Goal: Task Accomplishment & Management: Manage account settings

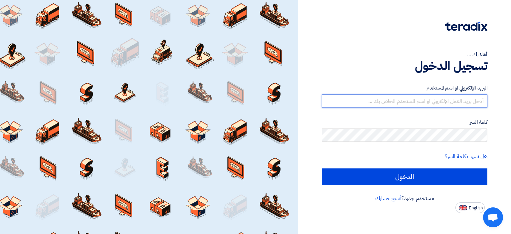
type input "[EMAIL_ADDRESS][DOMAIN_NAME]"
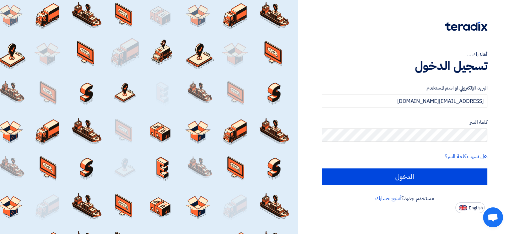
click at [195, 182] on div at bounding box center [149, 117] width 298 height 234
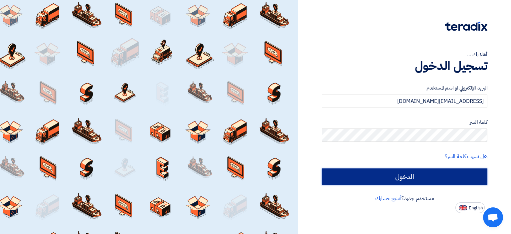
click at [368, 183] on input "الدخول" at bounding box center [404, 176] width 166 height 17
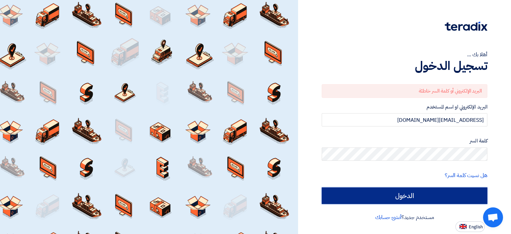
click at [419, 191] on input "الدخول" at bounding box center [404, 195] width 166 height 17
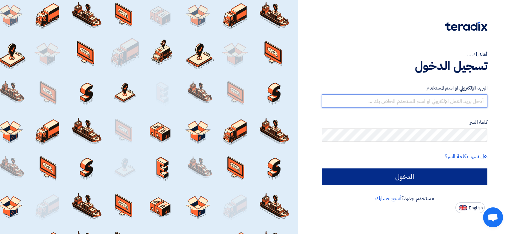
type input "[EMAIL_ADDRESS][DOMAIN_NAME]"
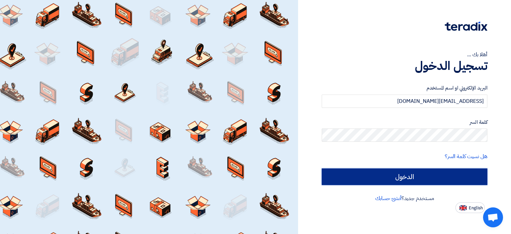
click at [411, 174] on input "الدخول" at bounding box center [404, 176] width 166 height 17
